Goal: Navigation & Orientation: Find specific page/section

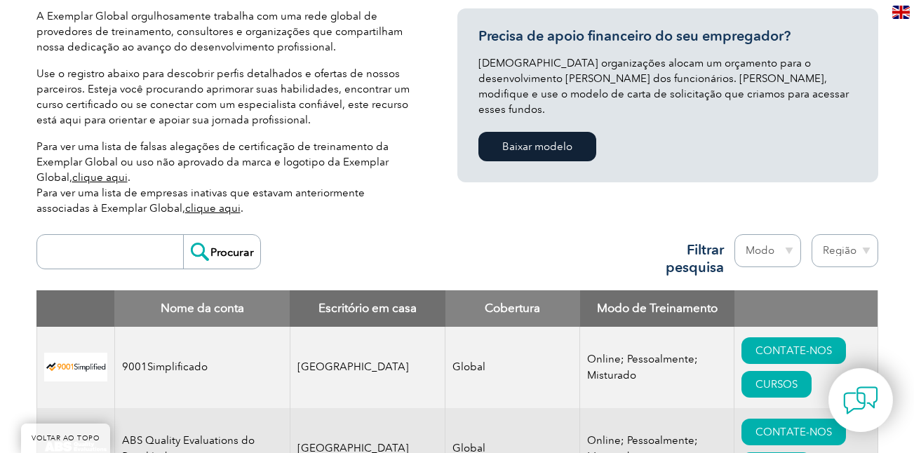
scroll to position [429, 0]
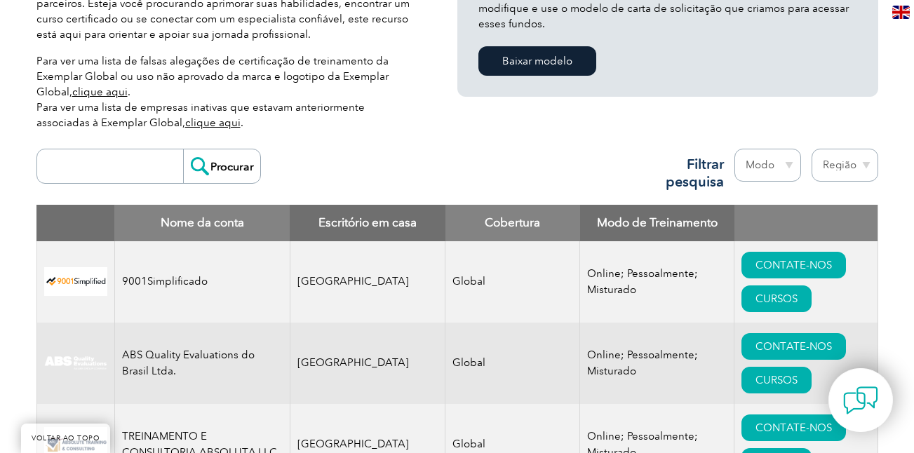
click at [851, 168] on select "Região Austrália Bahrein Bangladesh Brasil Canadá Colômbia República Dominicana…" at bounding box center [844, 165] width 67 height 33
select select "Brazil"
click at [811, 149] on select "Região Austrália Bahrein Bangladesh Brasil Canadá Colômbia República Dominicana…" at bounding box center [844, 165] width 67 height 33
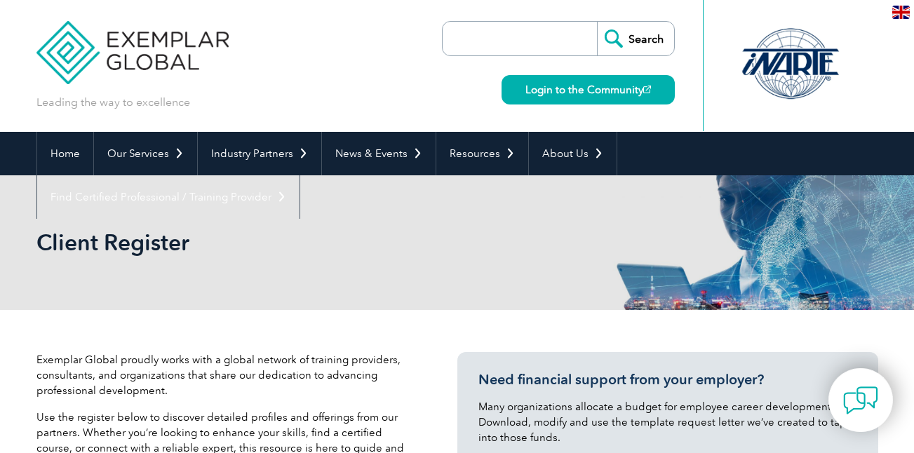
select select "[GEOGRAPHIC_DATA]"
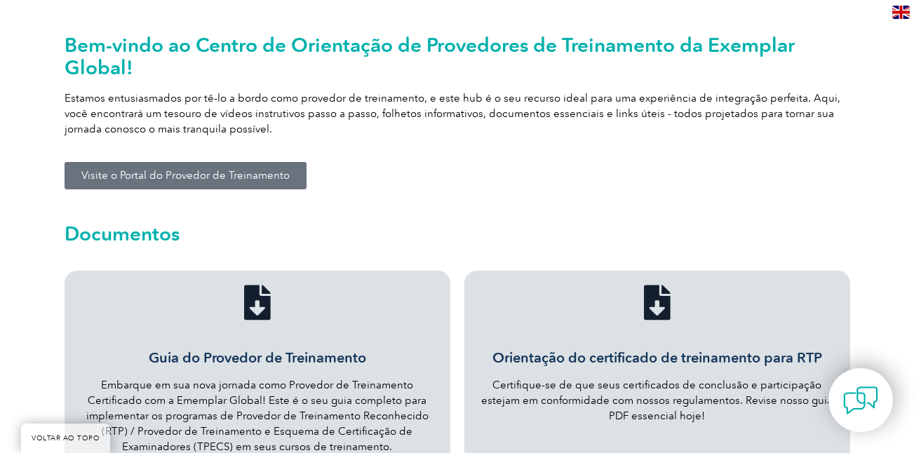
scroll to position [287, 0]
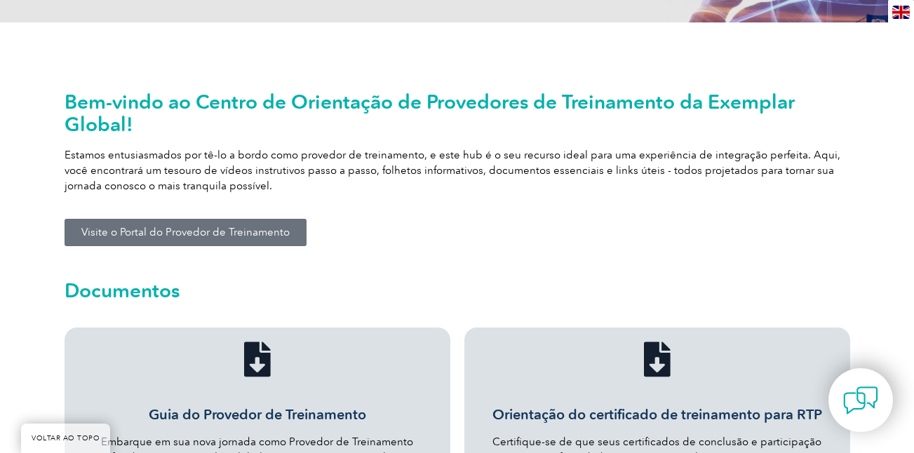
click at [203, 229] on span "Visite o Portal do Provedor de Treinamento" at bounding box center [185, 232] width 208 height 11
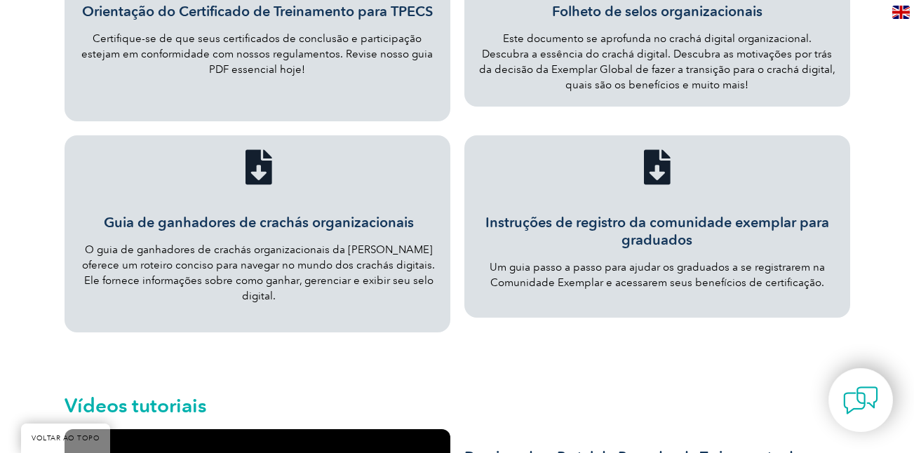
scroll to position [907, 0]
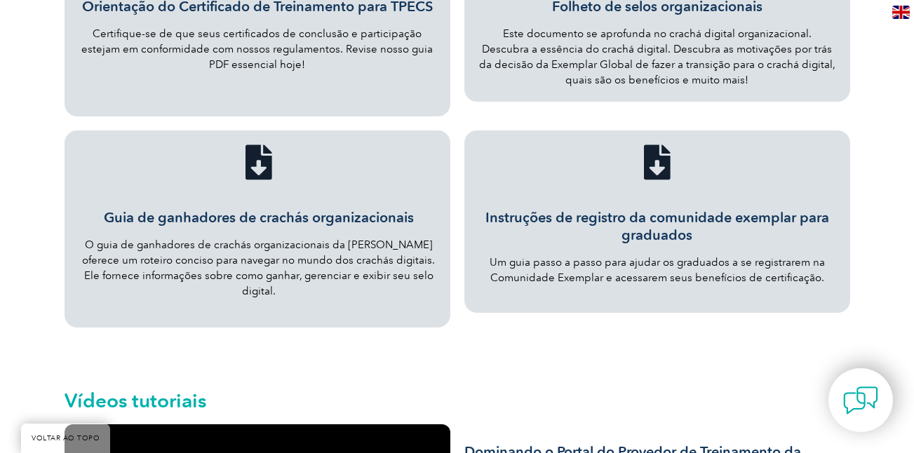
click at [259, 165] on icon "Guia de ganhadores de crachás organizacionais" at bounding box center [258, 161] width 35 height 35
